Goal: Task Accomplishment & Management: Use online tool/utility

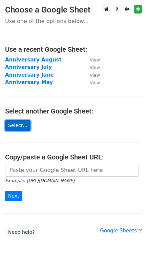
click at [23, 127] on link "Select..." at bounding box center [17, 125] width 25 height 10
click at [13, 125] on link "Select..." at bounding box center [17, 125] width 25 height 10
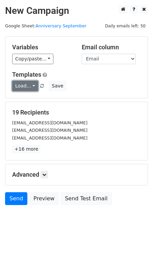
click at [32, 86] on link "Load..." at bounding box center [25, 86] width 26 height 10
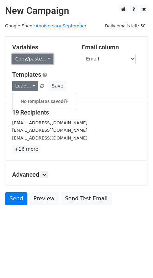
click at [25, 57] on link "Copy/paste..." at bounding box center [32, 59] width 41 height 10
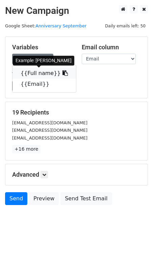
click at [36, 72] on link "{{Full name}}" at bounding box center [45, 73] width 64 height 11
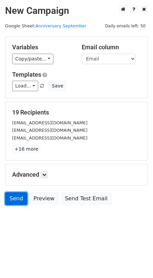
click at [13, 201] on link "Send" at bounding box center [16, 199] width 22 height 13
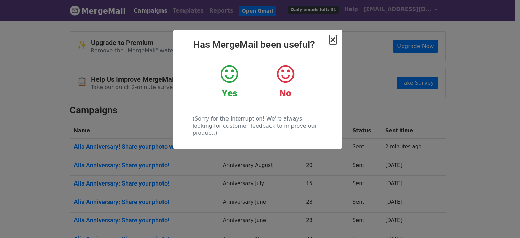
click at [337, 42] on div "× Has MergeMail been useful? Yes No (Sorry for the interruption! We're always l…" at bounding box center [257, 89] width 168 height 118
click at [334, 40] on span "×" at bounding box center [332, 39] width 7 height 9
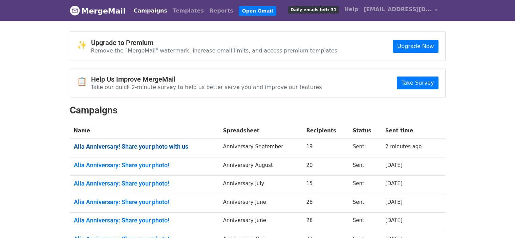
click at [159, 143] on link "Alia Anniversary! Share your photo with us" at bounding box center [144, 146] width 141 height 7
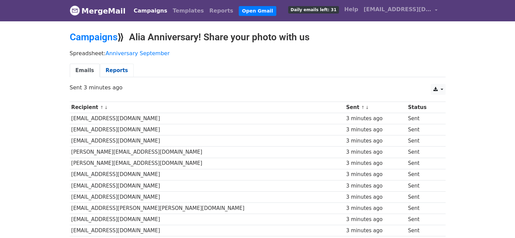
click at [114, 67] on link "Reports" at bounding box center [117, 71] width 34 height 14
